Goal: Task Accomplishment & Management: Manage account settings

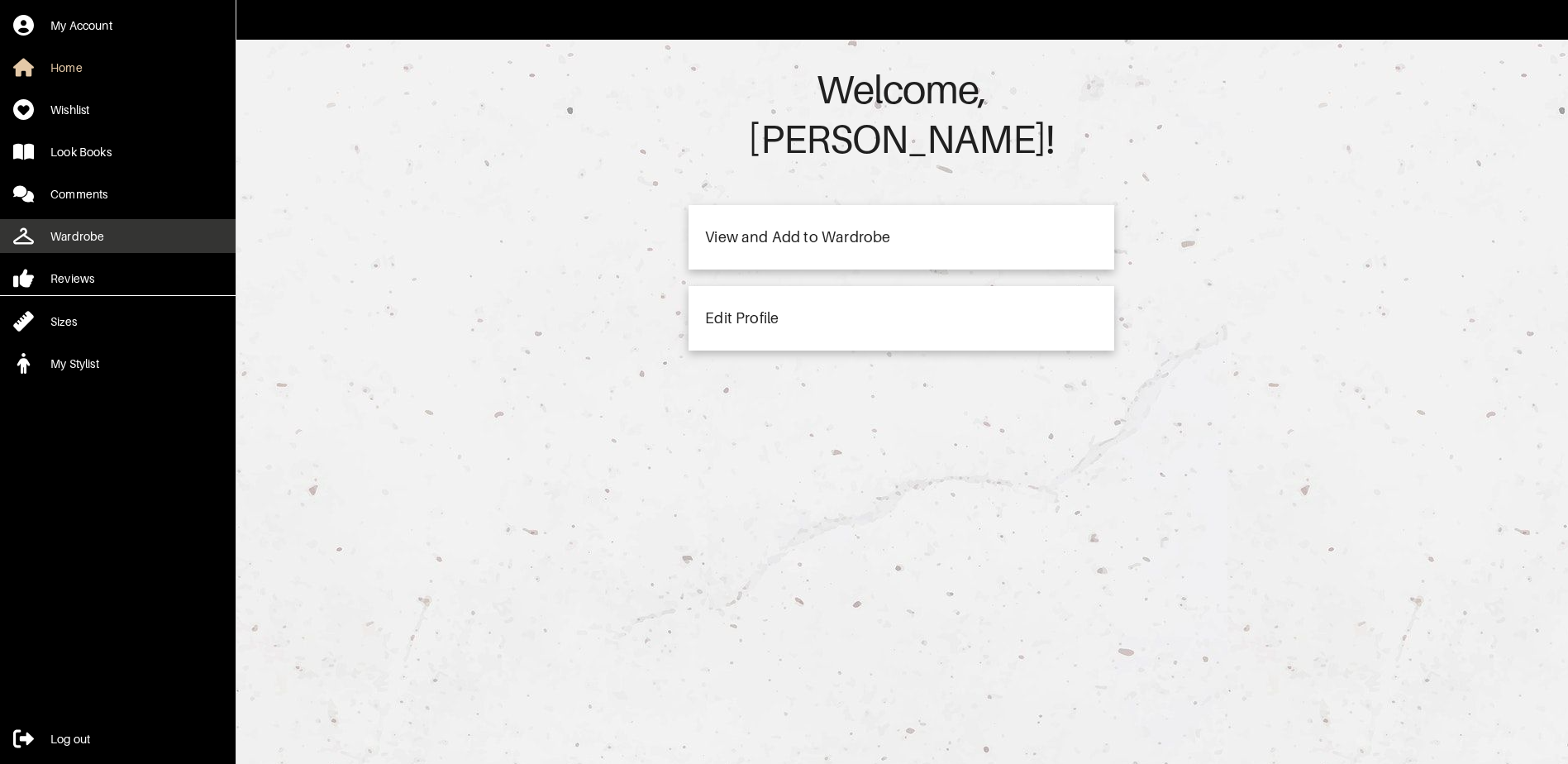
click at [104, 228] on link "Wardrobe" at bounding box center [118, 236] width 236 height 34
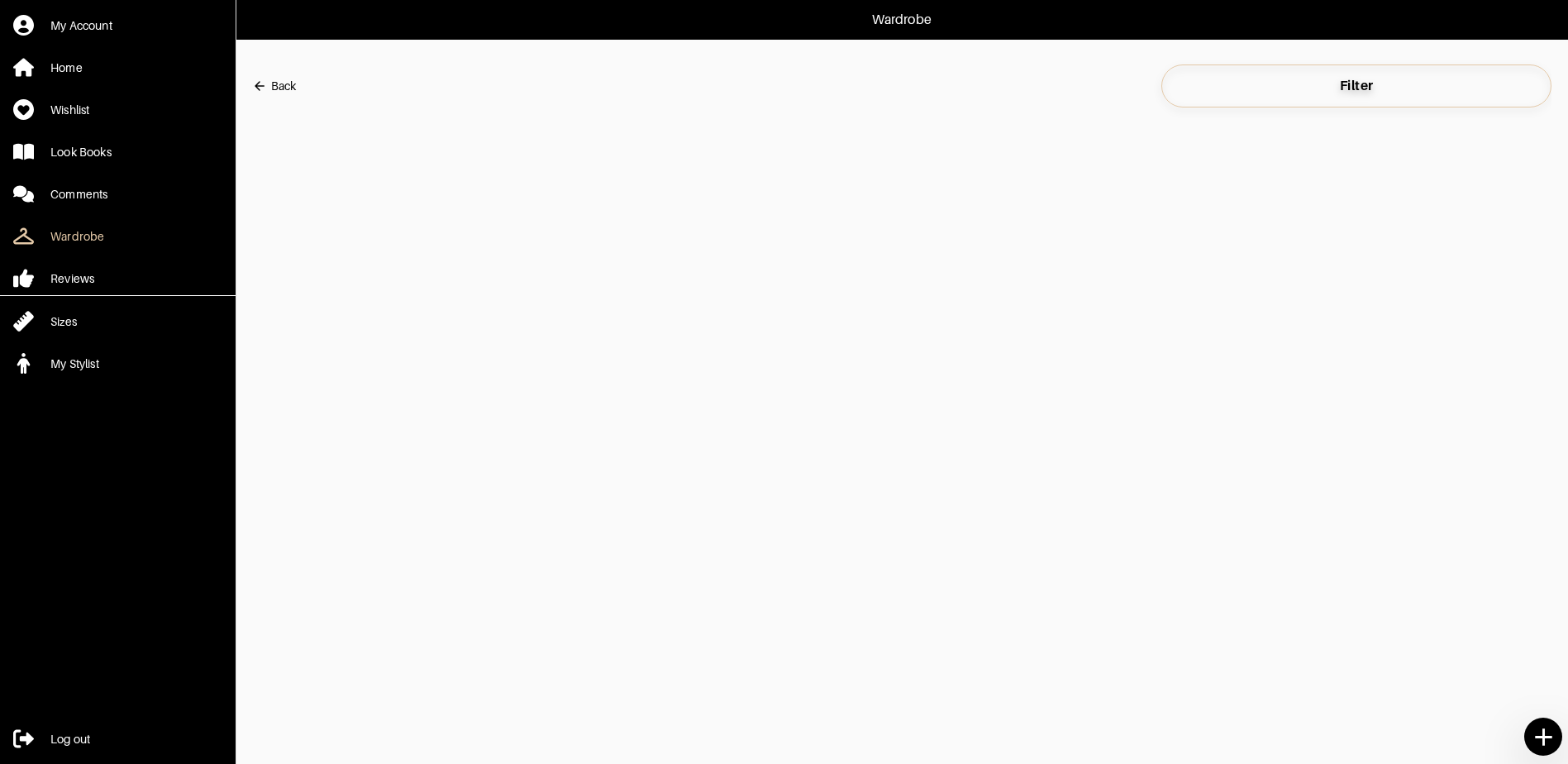
click at [1339, 102] on button "Filter" at bounding box center [1356, 86] width 390 height 43
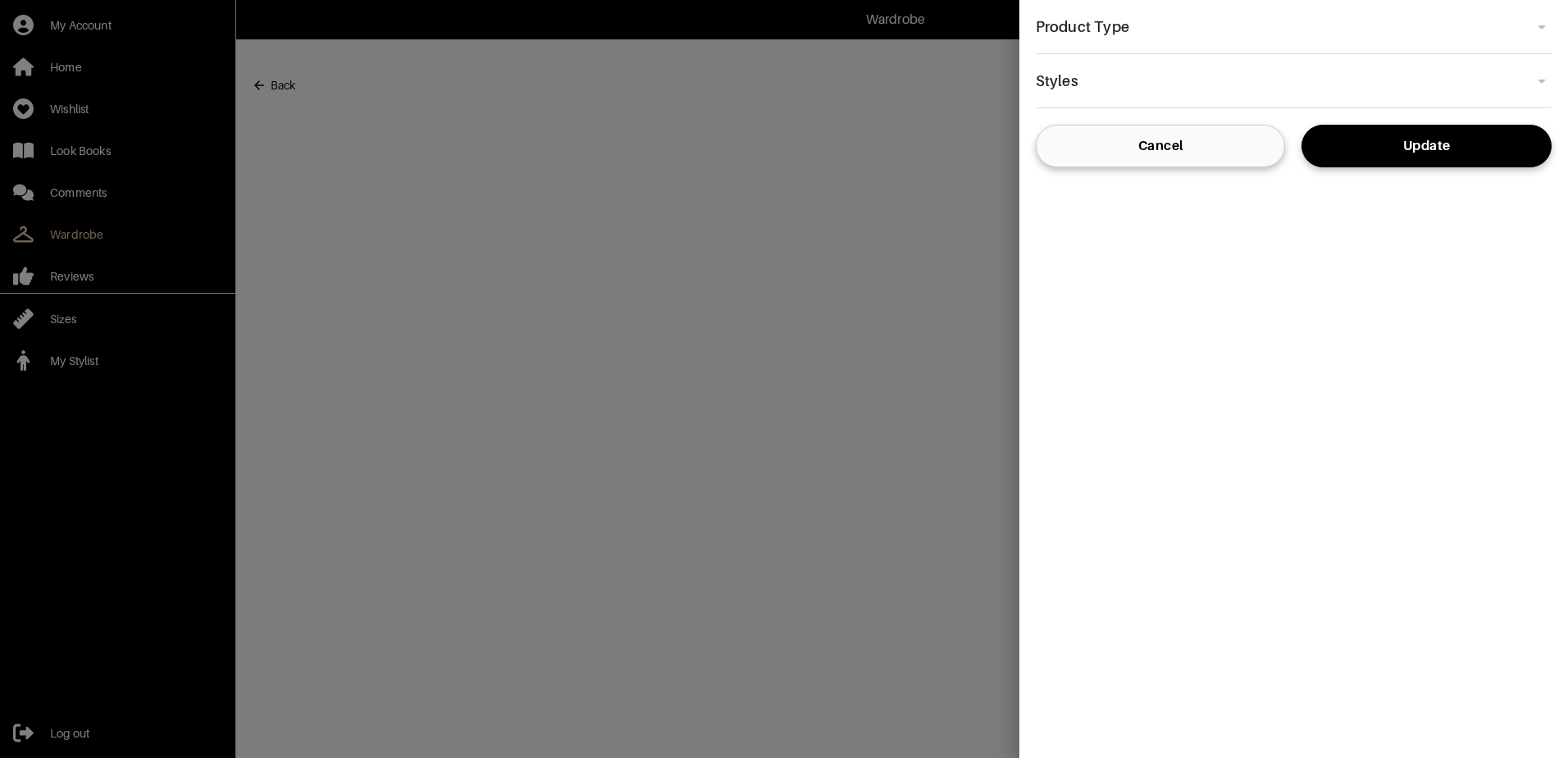
click at [1544, 23] on div "​" at bounding box center [1294, 27] width 516 height 29
click at [1546, 77] on div "​" at bounding box center [1294, 81] width 516 height 29
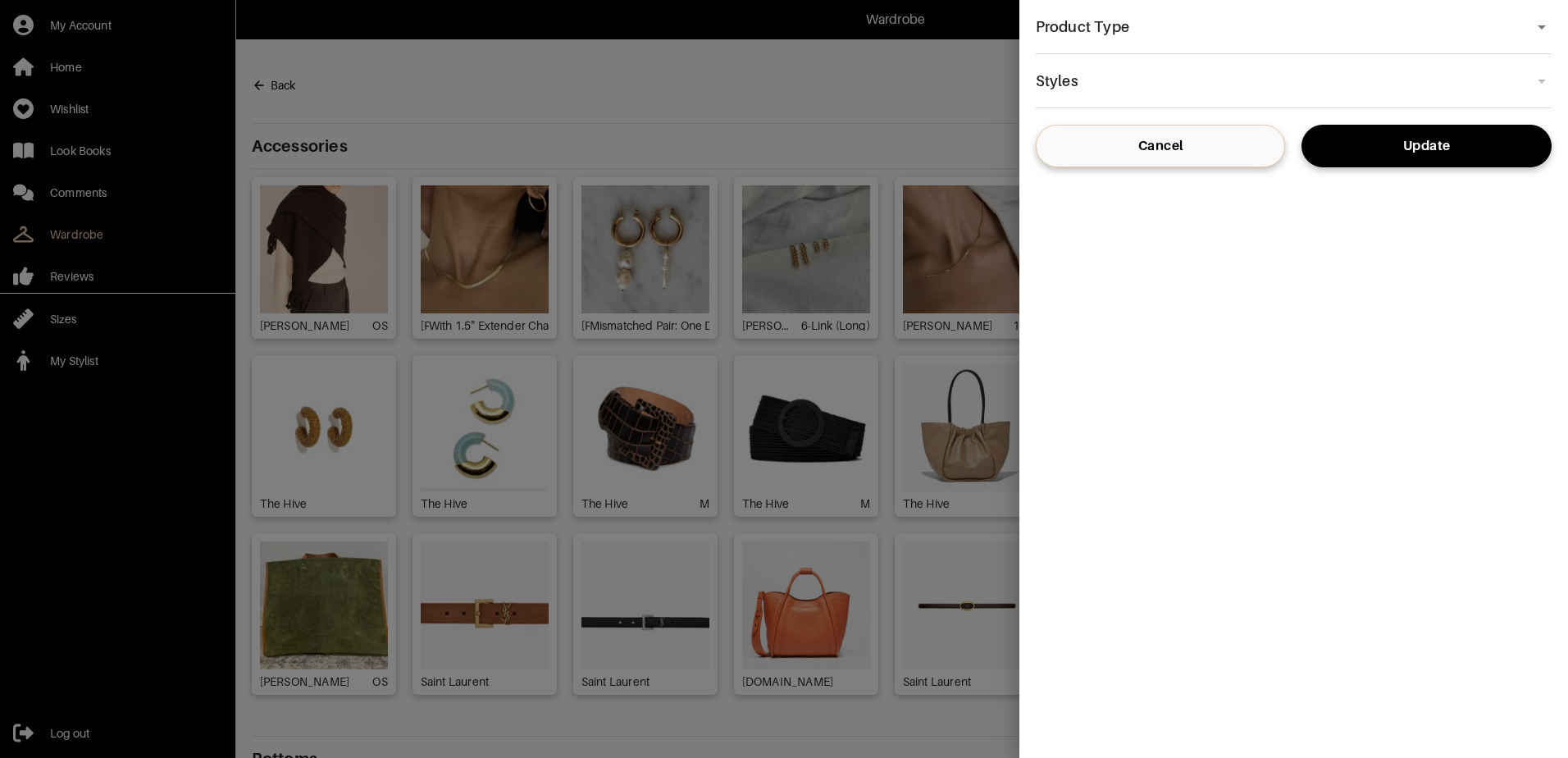
click at [1543, 77] on div "​" at bounding box center [1294, 81] width 516 height 29
click at [76, 734] on div at bounding box center [784, 379] width 1568 height 758
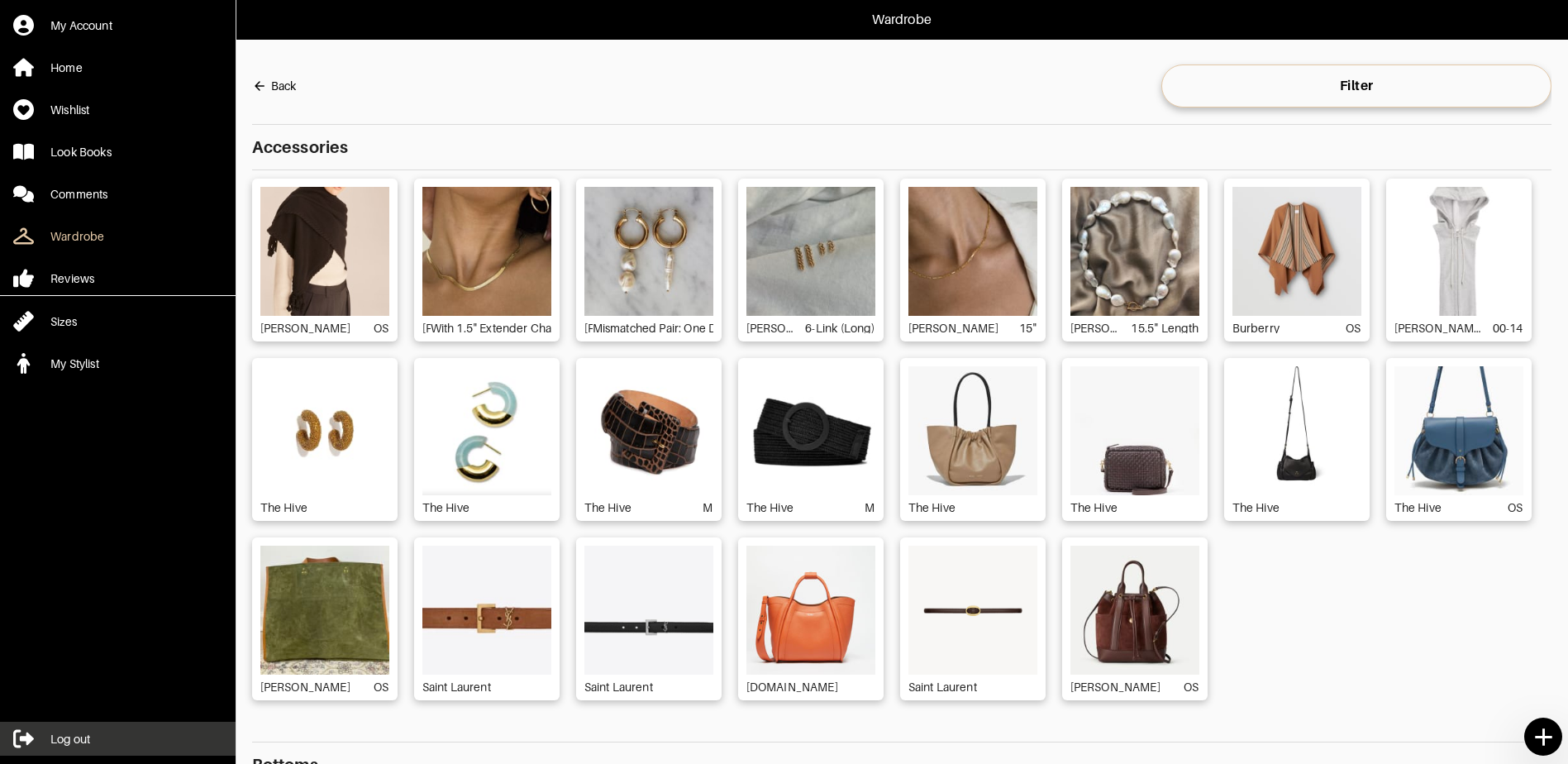
click at [76, 739] on div "Log out" at bounding box center [70, 739] width 40 height 16
